Goal: Information Seeking & Learning: Learn about a topic

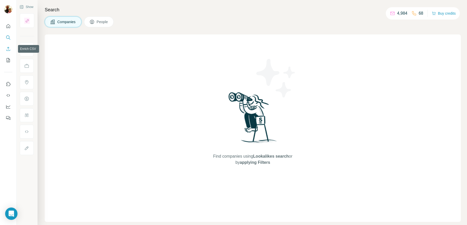
click at [8, 49] on icon "Enrich CSV" at bounding box center [8, 49] width 4 height 4
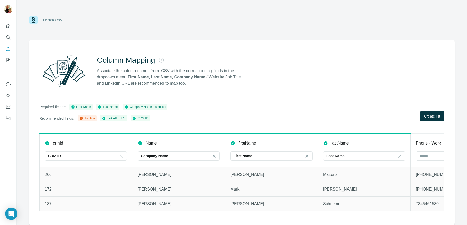
click at [233, 110] on div "Required fields*: First Name Last Name Company Name / Website Recommended field…" at bounding box center [241, 112] width 405 height 17
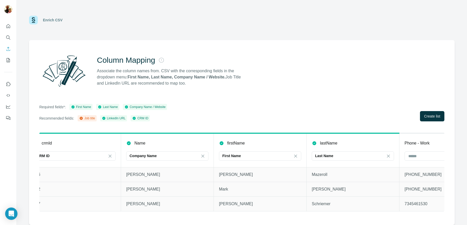
scroll to position [0, 27]
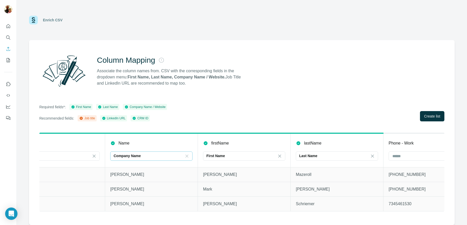
click at [186, 156] on icon at bounding box center [186, 155] width 3 height 3
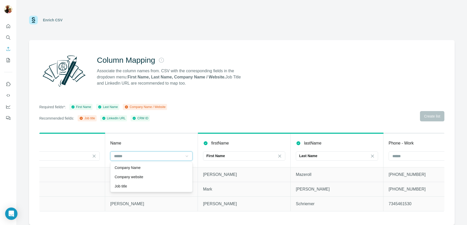
scroll to position [0, 0]
click at [203, 119] on div "Required fields*: First Name Last Name Company Name / Website Recommended field…" at bounding box center [241, 112] width 405 height 17
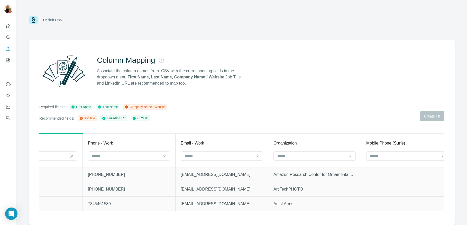
scroll to position [0, 344]
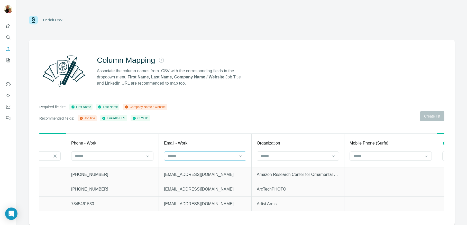
click at [205, 153] on input at bounding box center [201, 156] width 69 height 6
click at [253, 119] on div "Required fields*: First Name Last Name Company Name / Website Recommended field…" at bounding box center [241, 112] width 405 height 17
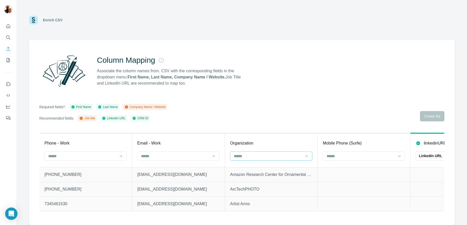
scroll to position [0, 374]
click at [270, 156] on input at bounding box center [264, 156] width 69 height 6
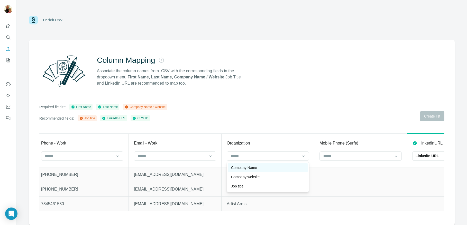
click at [263, 164] on div "Company Name" at bounding box center [268, 167] width 80 height 9
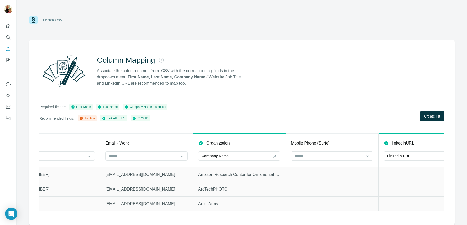
scroll to position [0, 430]
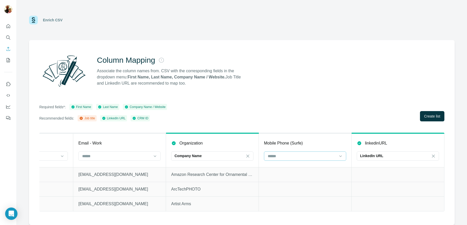
click at [302, 157] on input at bounding box center [301, 156] width 69 height 6
click at [327, 98] on div "Column Mapping Associate the column names from. CSV with the corresponding fiel…" at bounding box center [241, 132] width 425 height 185
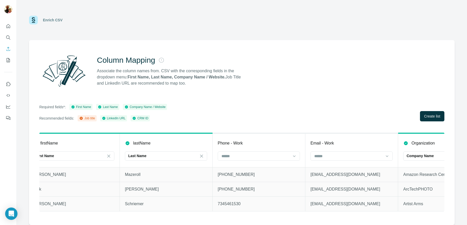
scroll to position [0, 191]
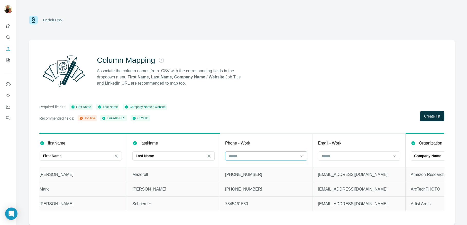
click at [257, 154] on input at bounding box center [262, 156] width 69 height 6
click at [294, 112] on div "Required fields*: First Name Last Name Company Name / Website Recommended field…" at bounding box center [241, 112] width 405 height 17
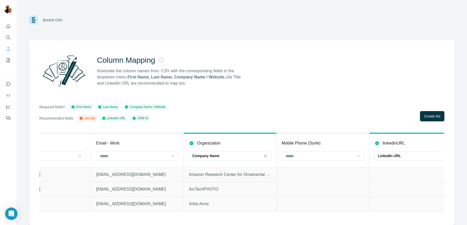
scroll to position [0, 430]
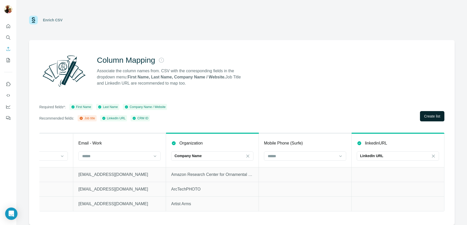
click at [422, 116] on button "Create list" at bounding box center [432, 116] width 24 height 10
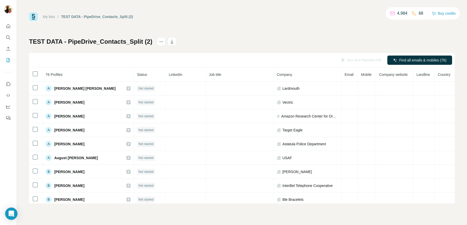
click at [277, 74] on span "Company" at bounding box center [284, 74] width 15 height 4
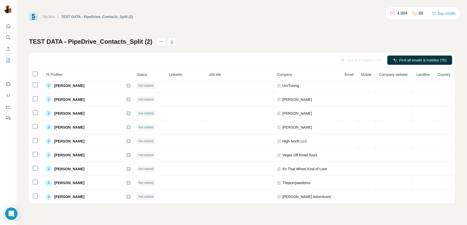
scroll to position [378, 0]
click at [160, 42] on icon "actions" at bounding box center [160, 41] width 1 height 1
click at [158, 29] on div "My lists / TEST DATA - PipeDrive_Contacts_Split (2) 4,984 68 Buy credits TEST D…" at bounding box center [241, 107] width 425 height 191
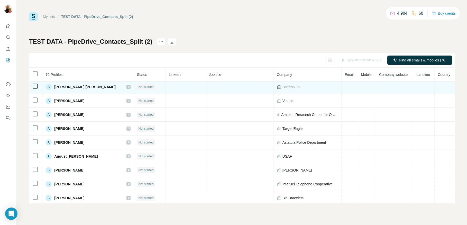
scroll to position [2, 0]
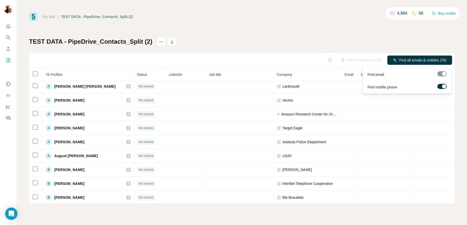
click at [441, 72] on div at bounding box center [441, 73] width 9 height 5
click at [443, 86] on div at bounding box center [444, 86] width 4 height 4
click at [441, 86] on div at bounding box center [440, 86] width 4 height 4
click at [364, 38] on div "TEST DATA - PipeDrive_Contacts_Split (2) Sync all to Pipedrive (76) Find all em…" at bounding box center [241, 120] width 425 height 166
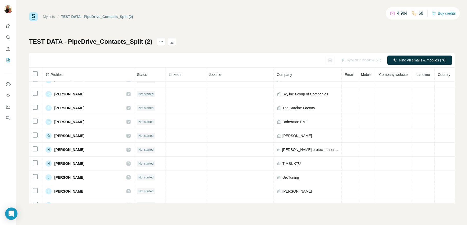
scroll to position [0, 0]
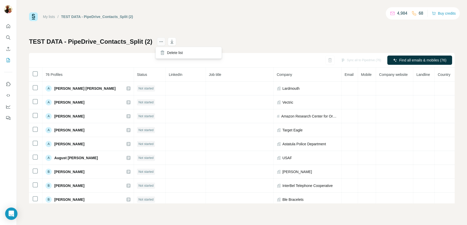
click at [158, 42] on icon "actions" at bounding box center [160, 41] width 5 height 5
click at [175, 26] on div "My lists / TEST DATA - PipeDrive_Contacts_Split (2) 4,984 68 Buy credits TEST D…" at bounding box center [241, 107] width 425 height 191
click at [386, 60] on div "Sync all to Pipedrive (76) Find all emails & mobiles (76)" at bounding box center [241, 60] width 425 height 15
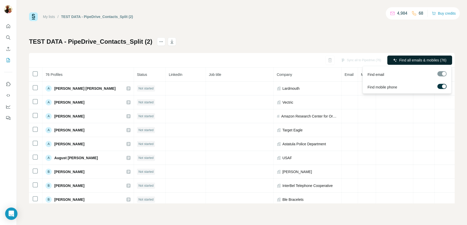
click at [409, 59] on span "Find all emails & mobiles (76)" at bounding box center [422, 60] width 47 height 5
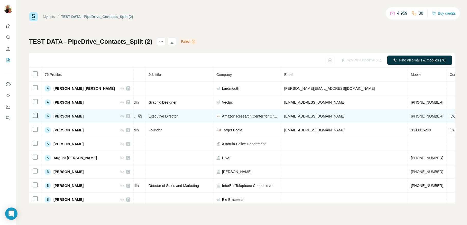
scroll to position [0, 63]
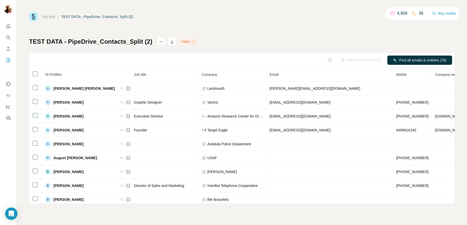
click at [462, 88] on div "My lists / TEST DATA - PipeDrive_Contacts_Split (2) 4,959 38 Buy credits TEST D…" at bounding box center [242, 112] width 450 height 225
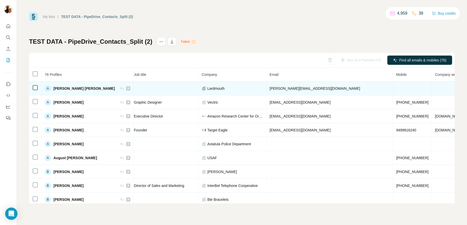
click at [207, 86] on span "Lardmouth" at bounding box center [215, 88] width 17 height 5
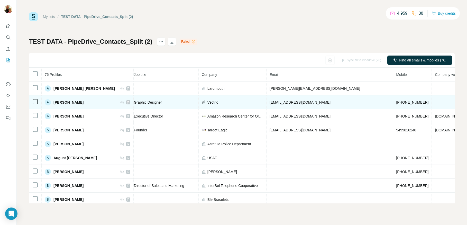
scroll to position [0, 0]
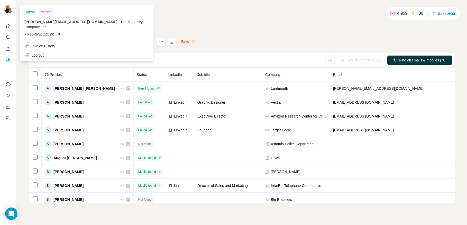
click at [188, 21] on div "My lists / TEST DATA - PipeDrive_Contacts_Split (2) 4,959 38 Buy credits" at bounding box center [241, 16] width 425 height 9
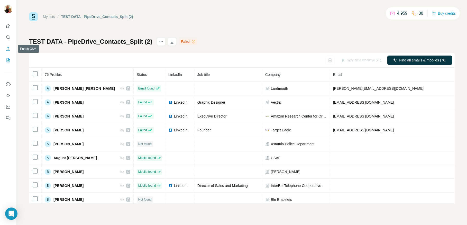
click at [9, 50] on icon "Enrich CSV" at bounding box center [8, 48] width 5 height 5
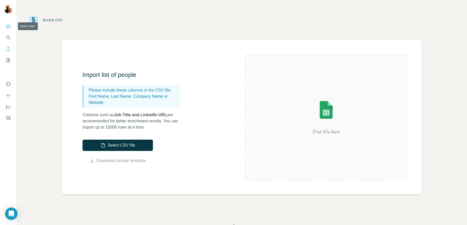
click at [8, 26] on icon "Quick start" at bounding box center [8, 26] width 5 height 5
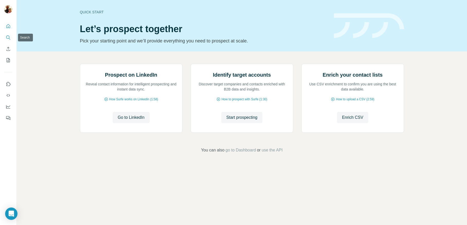
click at [7, 39] on icon "Search" at bounding box center [8, 37] width 5 height 5
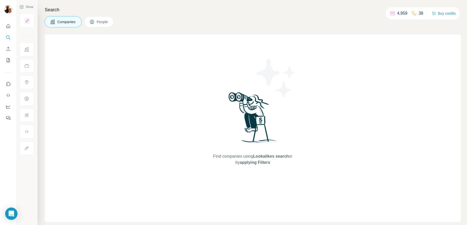
click at [93, 24] on icon at bounding box center [91, 21] width 5 height 5
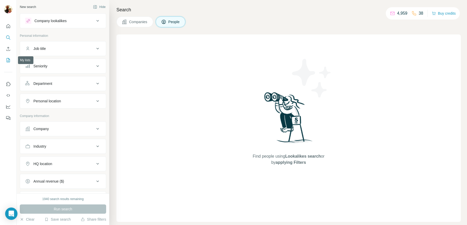
click at [8, 59] on icon "My lists" at bounding box center [8, 59] width 3 height 3
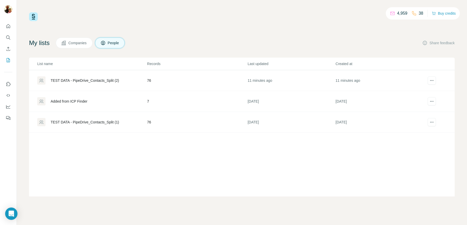
click at [78, 101] on div "Added from ICP Finder" at bounding box center [69, 101] width 37 height 5
click at [82, 78] on div "TEST DATA - PipeDrive_Contacts_Split (2)" at bounding box center [85, 80] width 68 height 5
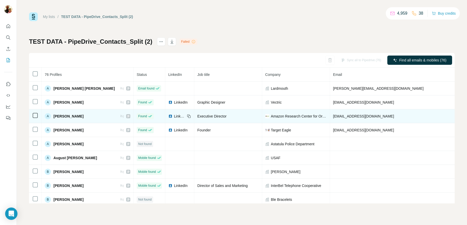
scroll to position [0, 63]
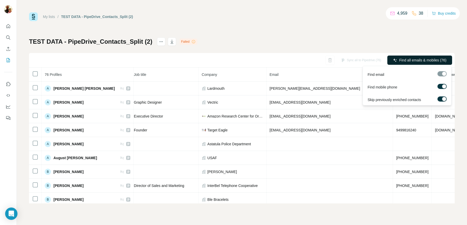
click at [422, 60] on span "Find all emails & mobiles (76)" at bounding box center [422, 60] width 47 height 5
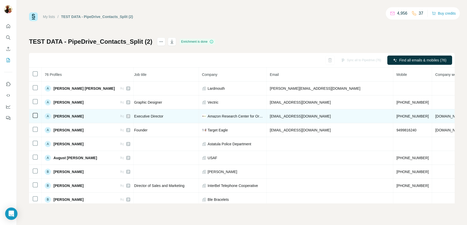
scroll to position [0, 0]
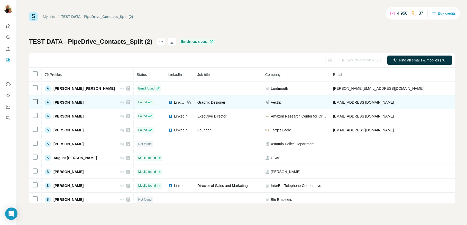
click at [174, 102] on span "LinkedIn" at bounding box center [179, 102] width 11 height 5
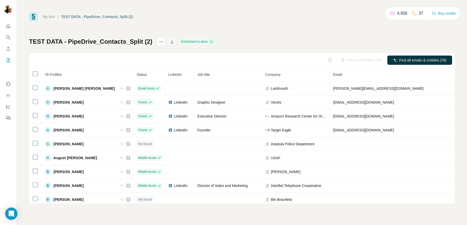
click at [170, 41] on icon "button" at bounding box center [171, 41] width 5 height 5
click at [9, 97] on icon "Use Surfe API" at bounding box center [8, 95] width 5 height 5
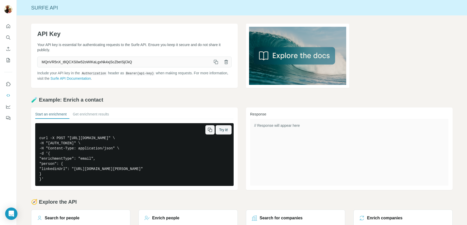
scroll to position [34, 0]
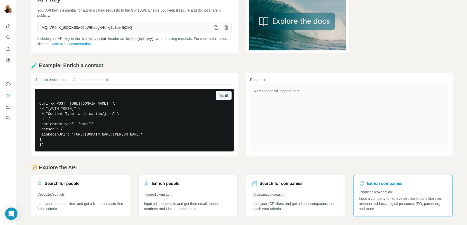
click at [390, 188] on link "Enrich companies /companies/enrich Input a company to retrieve structured data …" at bounding box center [402, 196] width 99 height 42
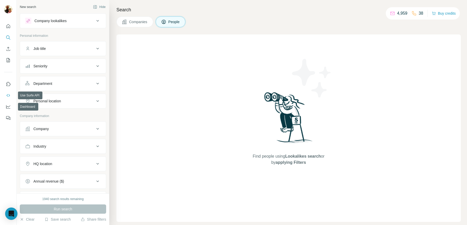
click at [8, 96] on icon "Use Surfe API" at bounding box center [8, 95] width 5 height 5
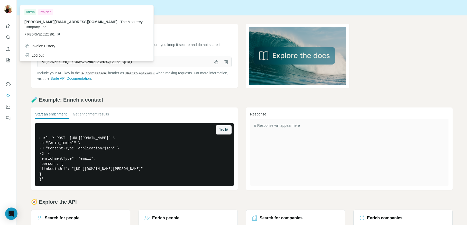
click at [7, 9] on img at bounding box center [8, 9] width 8 height 8
drag, startPoint x: 154, startPoint y: 18, endPoint x: 158, endPoint y: 18, distance: 4.1
click at [154, 18] on div "API Key Your API key is essential for authenticating requests to the Surfe API.…" at bounding box center [242, 137] width 450 height 244
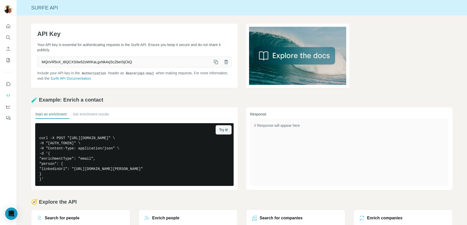
scroll to position [34, 0]
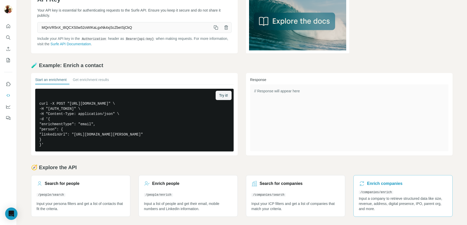
click at [376, 185] on h3 "Enrich companies" at bounding box center [384, 183] width 35 height 6
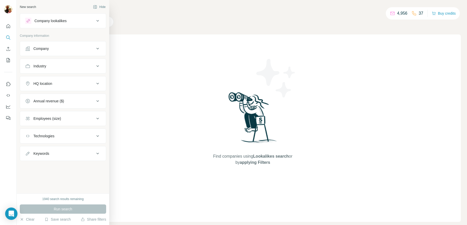
click at [60, 24] on button "Company lookalikes" at bounding box center [63, 21] width 86 height 12
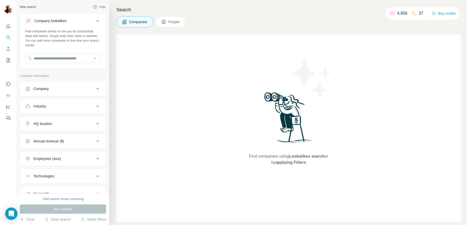
click at [85, 22] on div "Company lookalikes" at bounding box center [59, 21] width 69 height 6
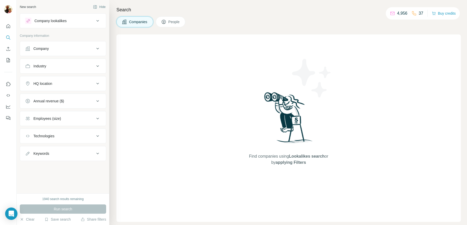
click at [85, 22] on div "Company lookalikes" at bounding box center [59, 21] width 69 height 6
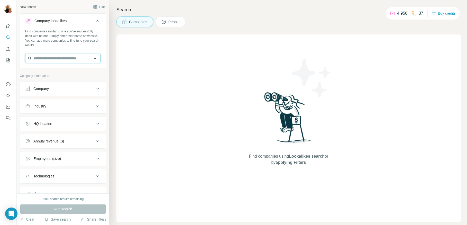
click at [45, 60] on input "text" at bounding box center [62, 58] width 75 height 9
type input "*"
type input "*********"
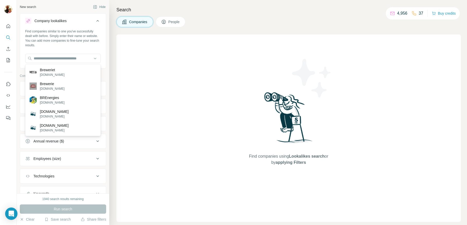
click at [125, 60] on div "Find companies using Lookalikes search or by applying Filters" at bounding box center [288, 127] width 344 height 187
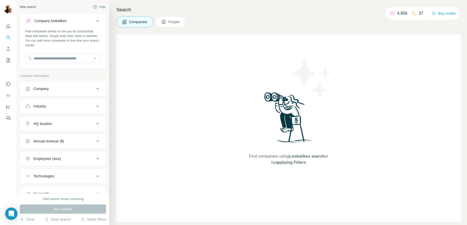
click at [67, 89] on div "Company" at bounding box center [59, 88] width 69 height 5
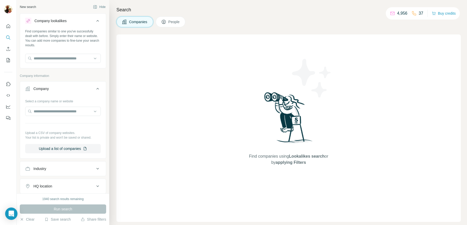
click at [67, 89] on div "Company" at bounding box center [59, 88] width 69 height 5
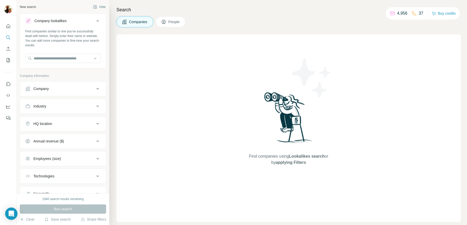
click at [61, 108] on div "Industry" at bounding box center [59, 105] width 69 height 5
click at [56, 118] on input at bounding box center [60, 119] width 63 height 6
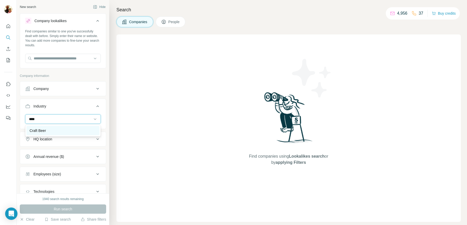
type input "****"
drag, startPoint x: 50, startPoint y: 129, endPoint x: 53, endPoint y: 130, distance: 2.7
click at [51, 129] on div "Craft Beer" at bounding box center [63, 130] width 67 height 5
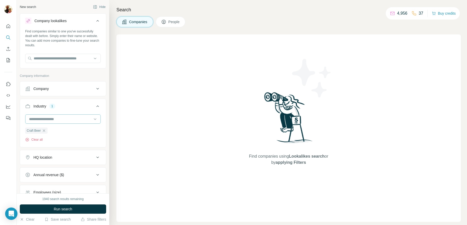
click at [52, 119] on input at bounding box center [60, 119] width 63 height 6
type input "****"
click at [55, 131] on div "Brewing" at bounding box center [63, 130] width 67 height 5
click at [59, 118] on input at bounding box center [60, 119] width 63 height 6
type input "****"
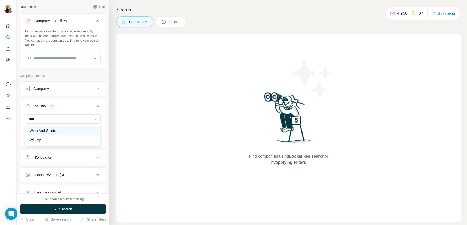
click at [54, 129] on p "Wine And Spirits" at bounding box center [43, 130] width 26 height 5
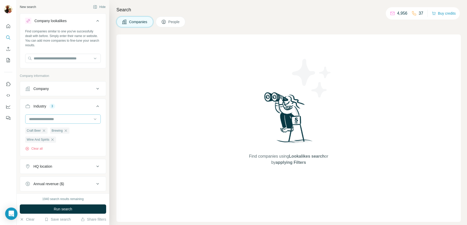
click at [55, 119] on input at bounding box center [60, 119] width 63 height 6
type input "*****"
click at [48, 129] on div "Winery" at bounding box center [63, 130] width 67 height 5
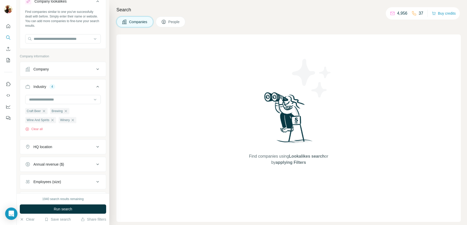
scroll to position [12, 0]
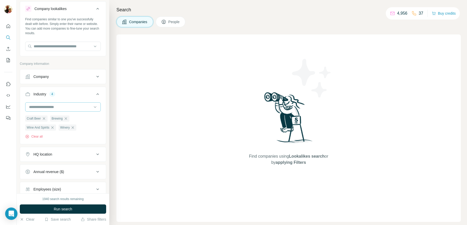
click at [53, 106] on input at bounding box center [60, 107] width 63 height 6
click at [69, 96] on div "Industry 4" at bounding box center [59, 93] width 69 height 5
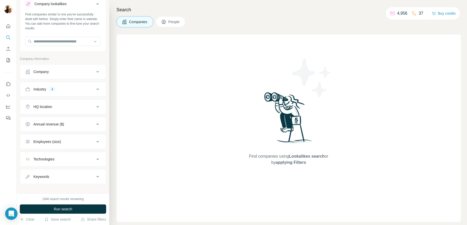
scroll to position [22, 0]
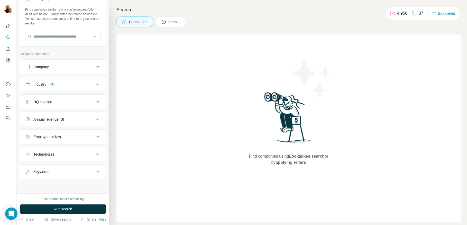
click at [61, 135] on div "Employees (size)" at bounding box center [46, 136] width 27 height 5
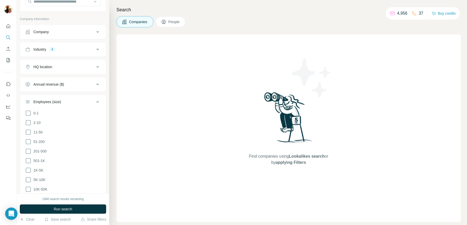
scroll to position [69, 0]
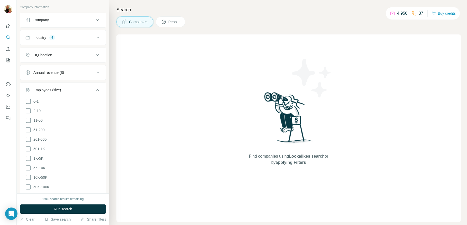
click at [57, 87] on button "Employees (size)" at bounding box center [63, 91] width 86 height 14
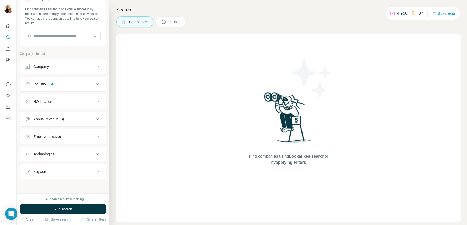
scroll to position [22, 0]
click at [69, 152] on div "Technologies" at bounding box center [59, 153] width 69 height 5
click at [68, 155] on div "Technologies" at bounding box center [59, 153] width 69 height 5
click at [60, 169] on div "Keywords" at bounding box center [59, 171] width 69 height 5
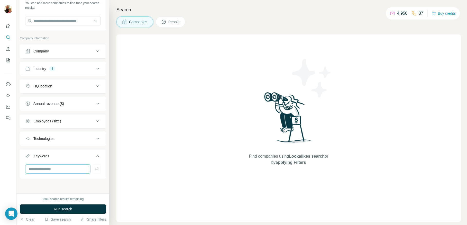
scroll to position [37, 0]
drag, startPoint x: 53, startPoint y: 169, endPoint x: 51, endPoint y: 167, distance: 2.7
click at [53, 169] on input "text" at bounding box center [57, 169] width 65 height 9
type input "*********"
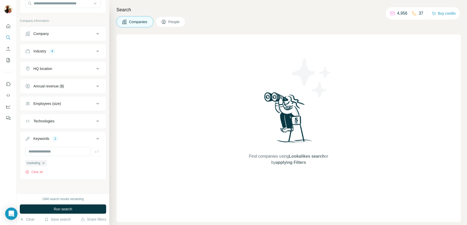
click at [45, 163] on icon "button" at bounding box center [43, 163] width 4 height 4
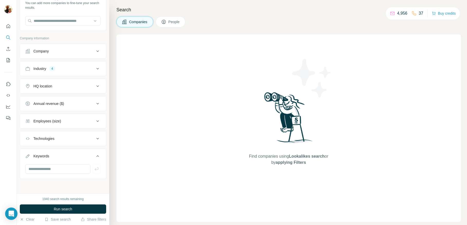
click at [53, 156] on div "Keywords" at bounding box center [59, 155] width 69 height 5
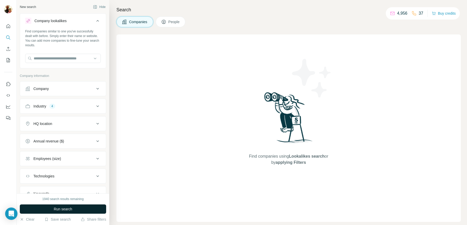
click at [67, 208] on span "Run search" at bounding box center [63, 208] width 18 height 5
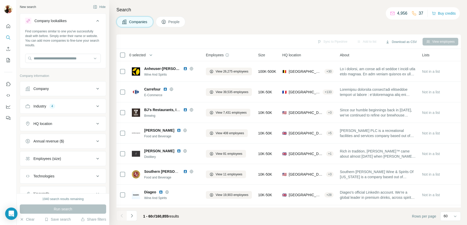
scroll to position [22, 0]
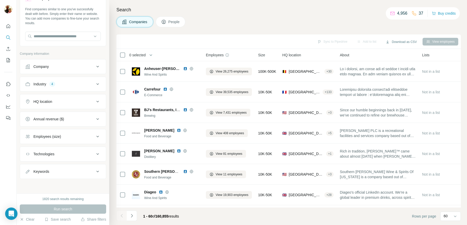
click at [56, 136] on div "Employees (size)" at bounding box center [46, 136] width 27 height 5
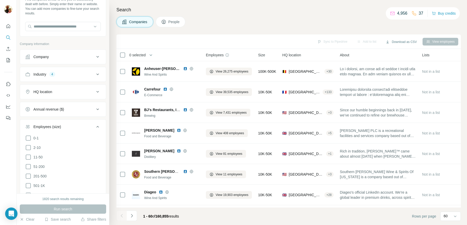
scroll to position [34, 0]
click at [29, 145] on icon at bounding box center [28, 145] width 6 height 6
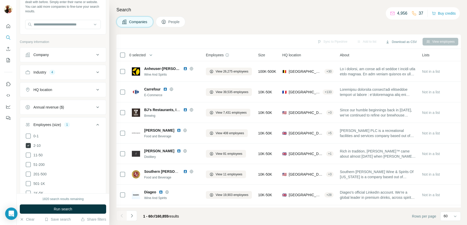
click at [28, 146] on icon at bounding box center [28, 145] width 5 height 5
click at [28, 155] on icon at bounding box center [28, 155] width 6 height 6
click at [28, 163] on icon at bounding box center [28, 164] width 6 height 6
click at [28, 171] on icon at bounding box center [28, 174] width 6 height 6
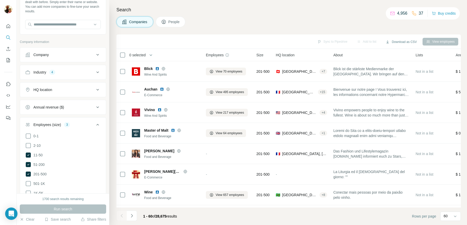
click at [73, 90] on div "HQ location" at bounding box center [59, 89] width 69 height 5
click at [58, 106] on input "text" at bounding box center [62, 102] width 75 height 9
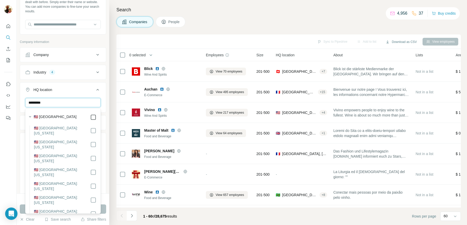
type input "*********"
click at [112, 73] on div "Search Companies People Sync to Pipedrive Add to list Download as CSV View empl…" at bounding box center [287, 112] width 357 height 225
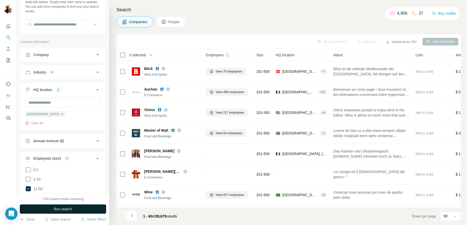
click at [51, 209] on button "Run search" at bounding box center [63, 208] width 86 height 9
